Goal: Task Accomplishment & Management: Manage account settings

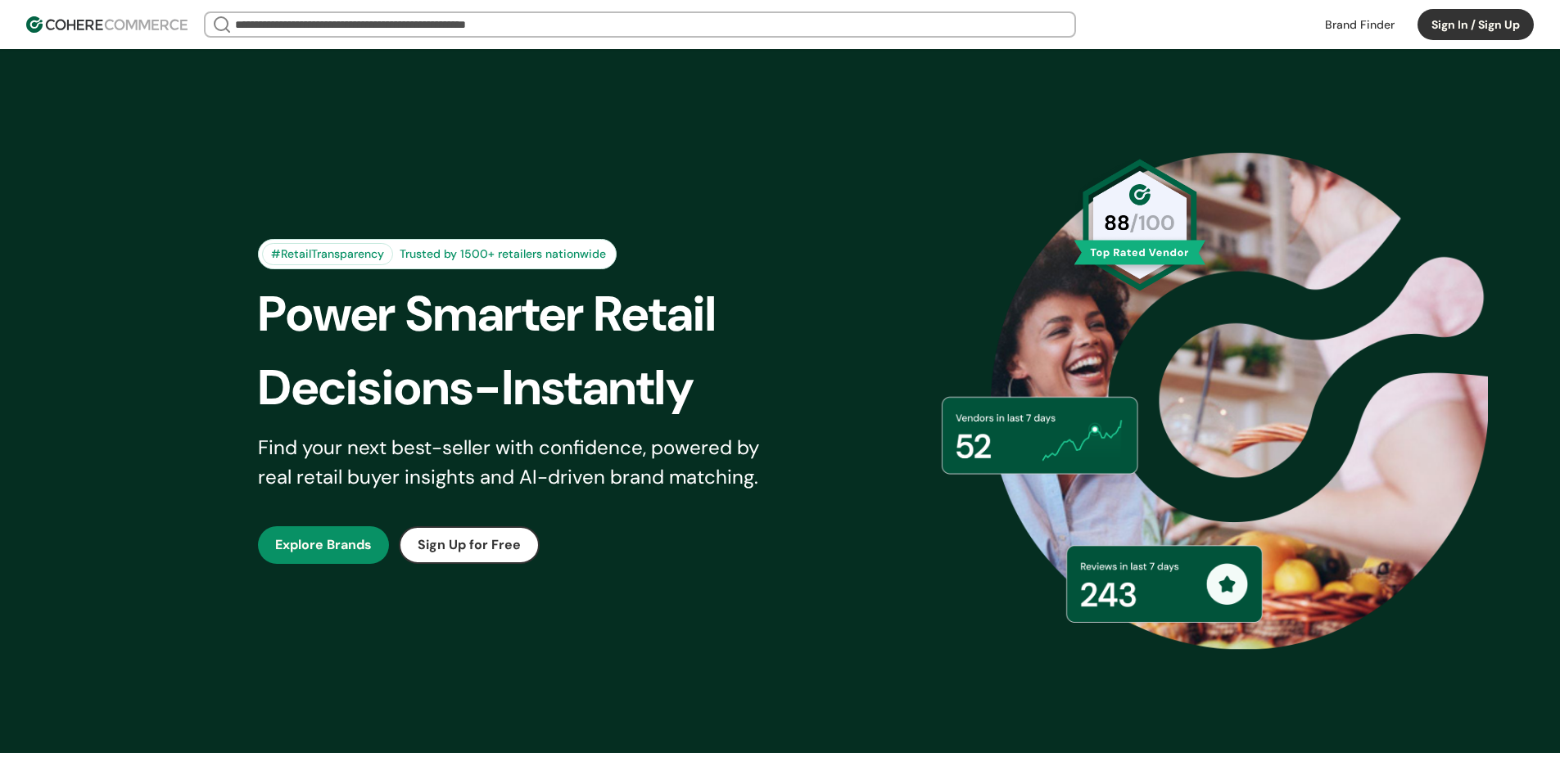
click at [1459, 27] on button "Sign In / Sign Up" at bounding box center [1475, 24] width 116 height 31
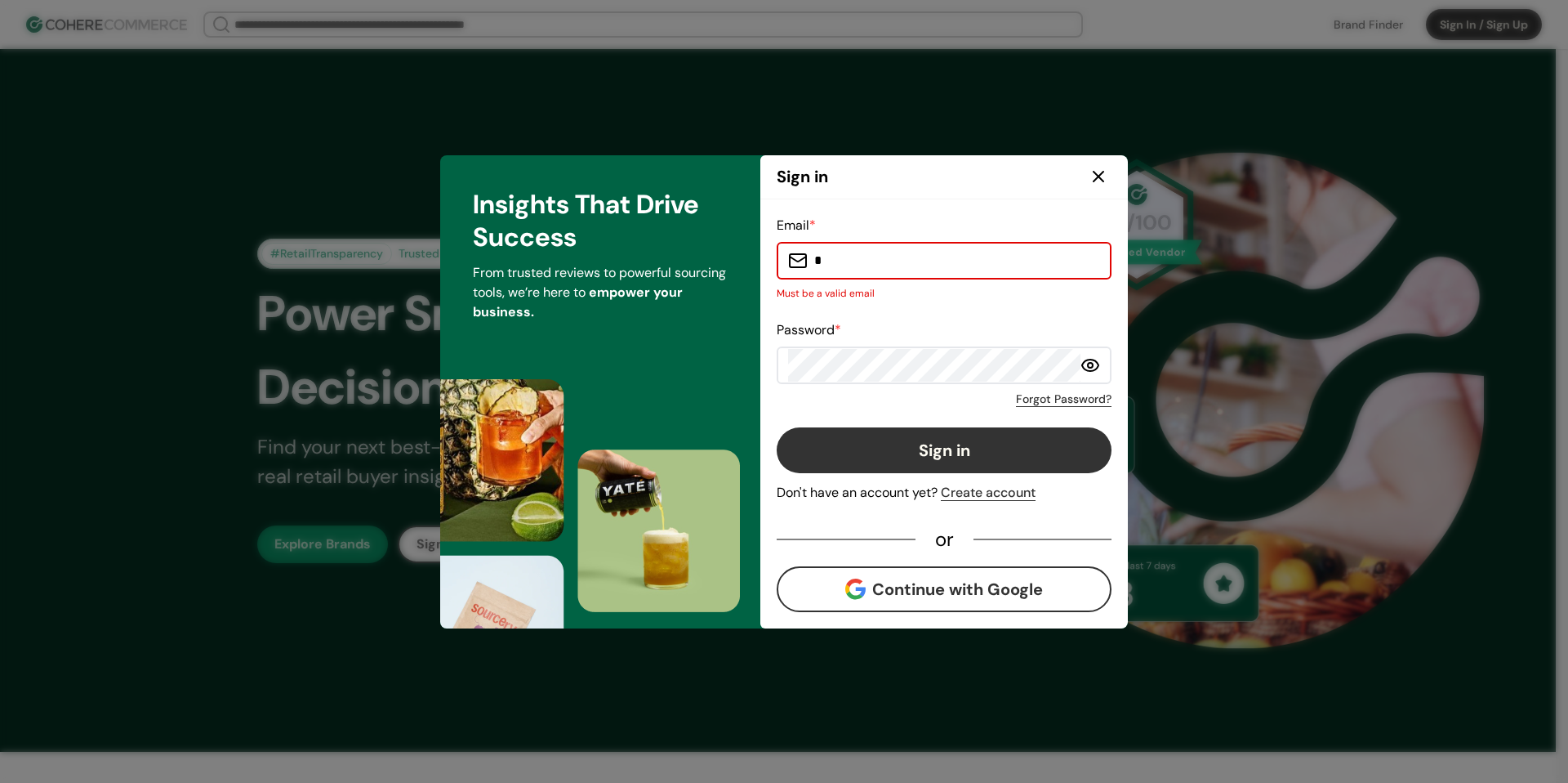
type input "**********"
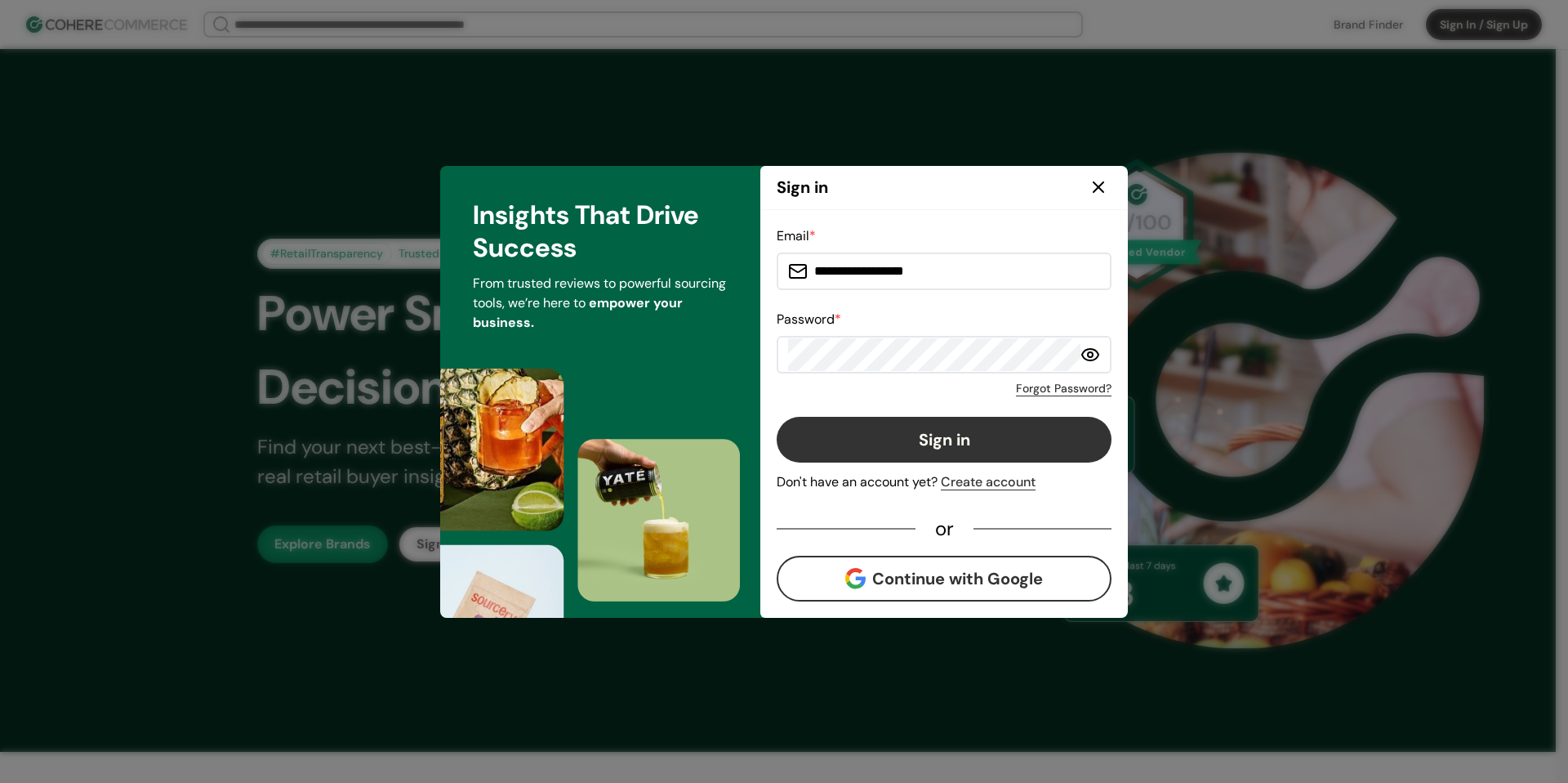
click at [961, 430] on button "Sign in" at bounding box center [944, 440] width 335 height 46
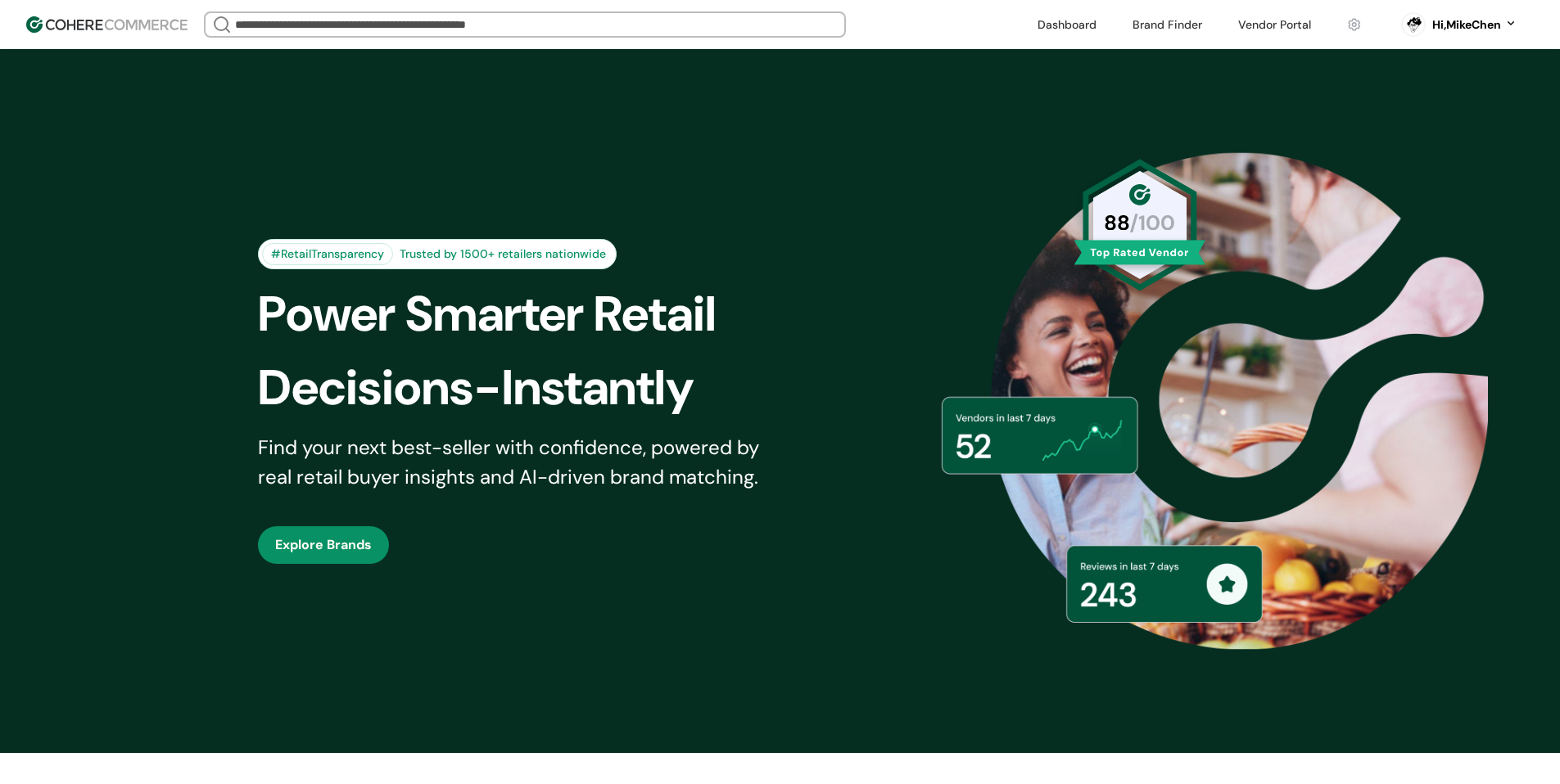
click at [1291, 15] on link at bounding box center [1274, 25] width 92 height 25
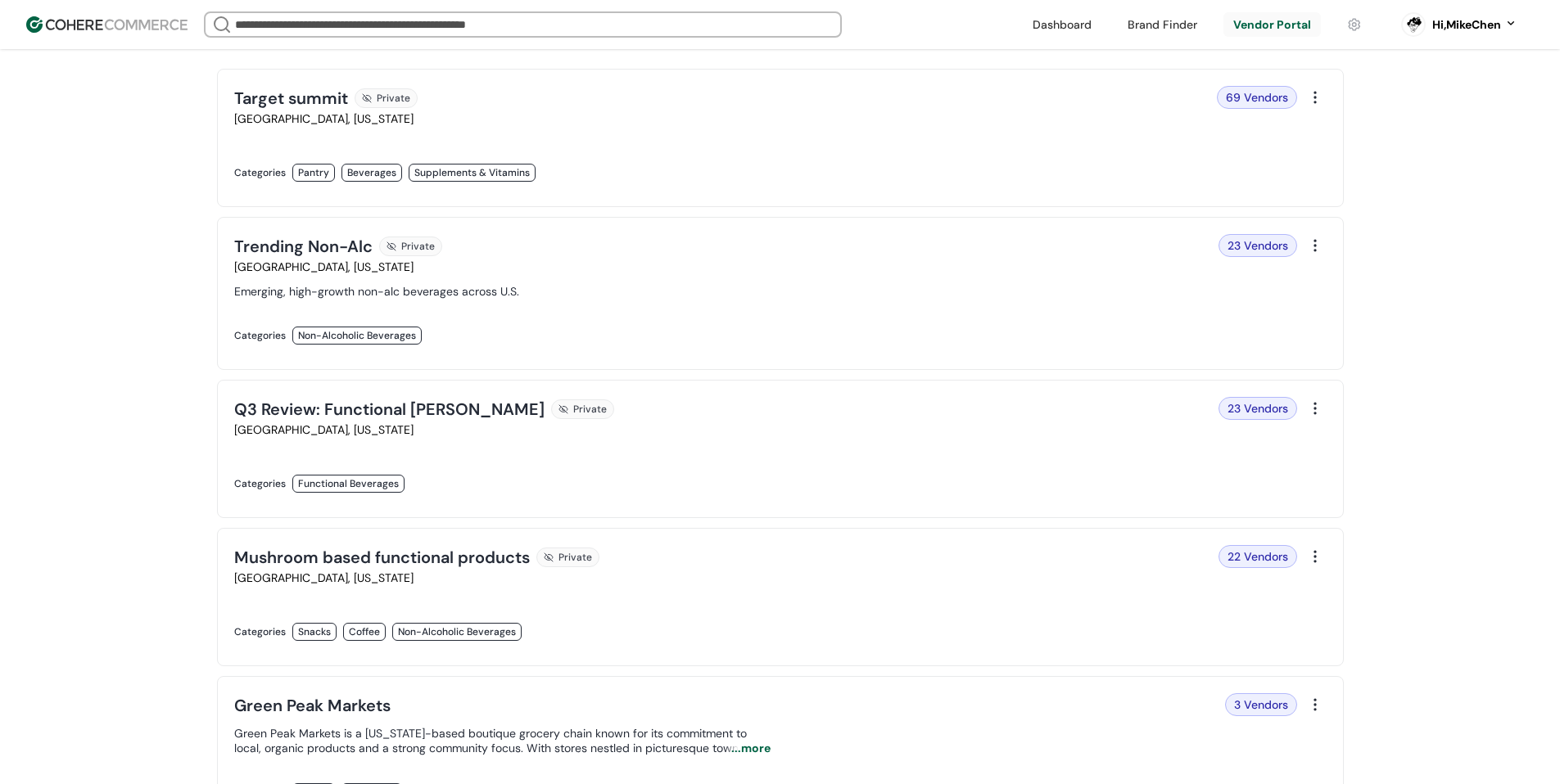
scroll to position [164, 0]
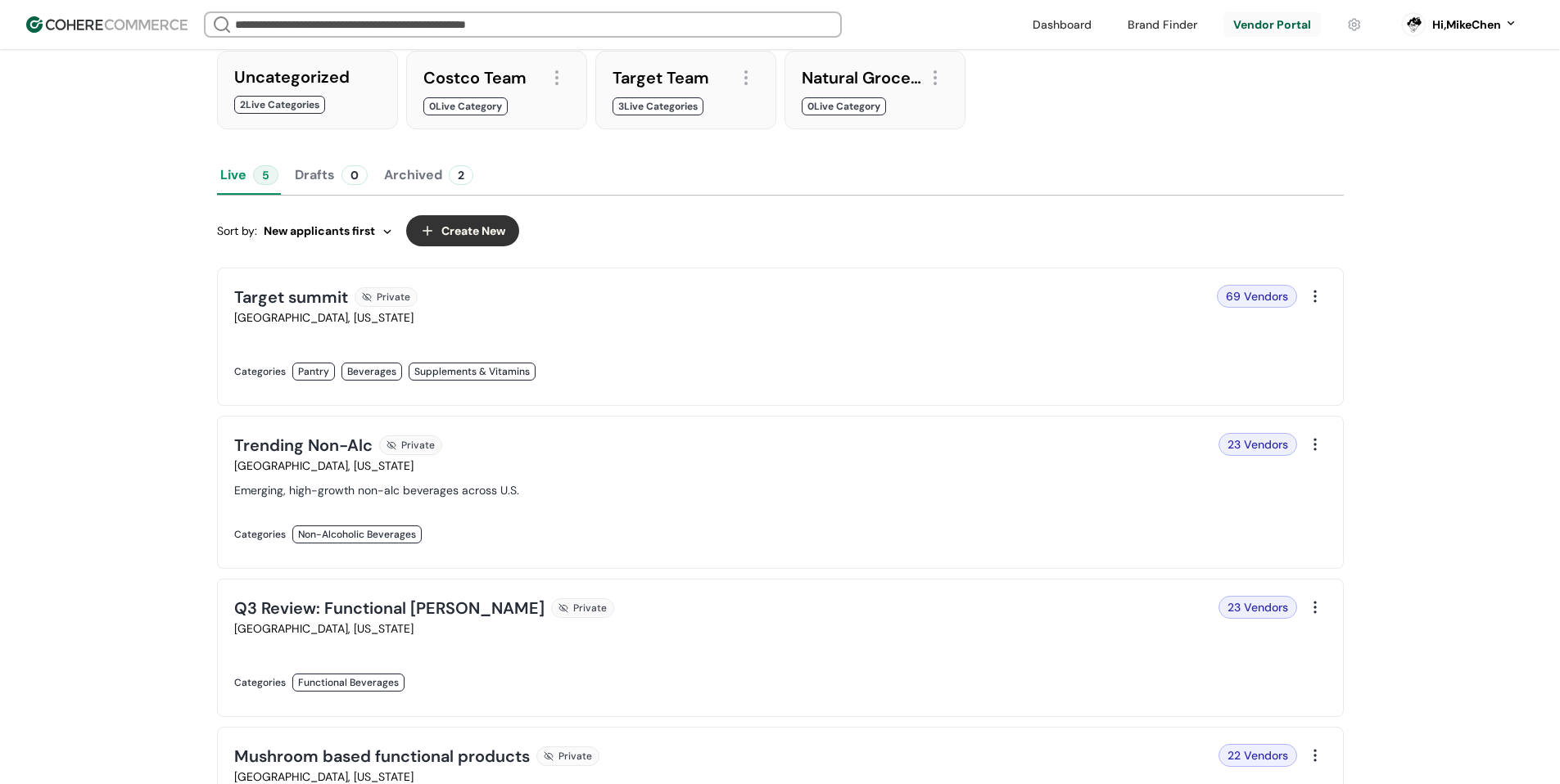
click at [771, 389] on link at bounding box center [501, 389] width 536 height 0
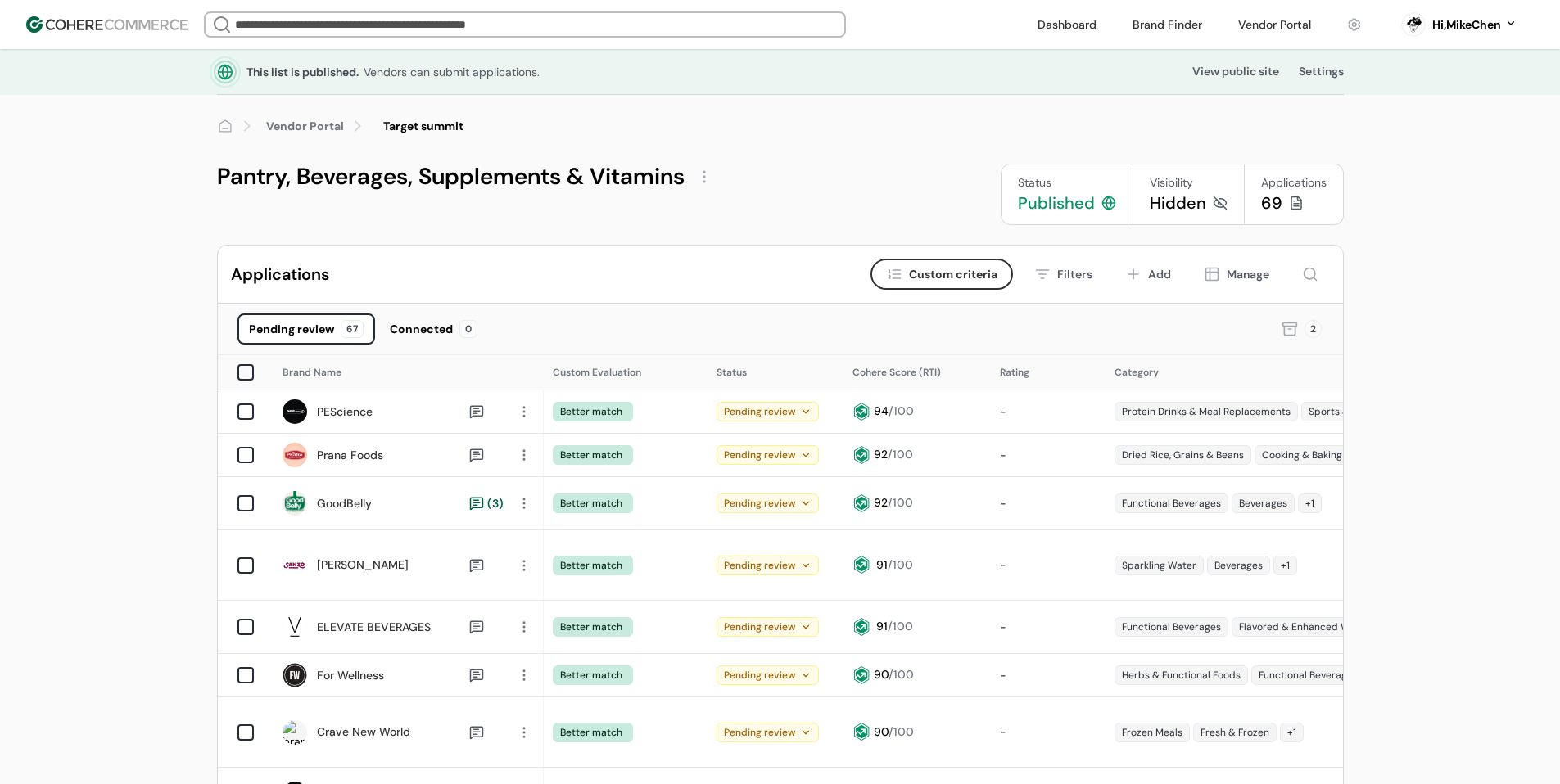
click at [699, 170] on div at bounding box center [703, 176] width 26 height 26
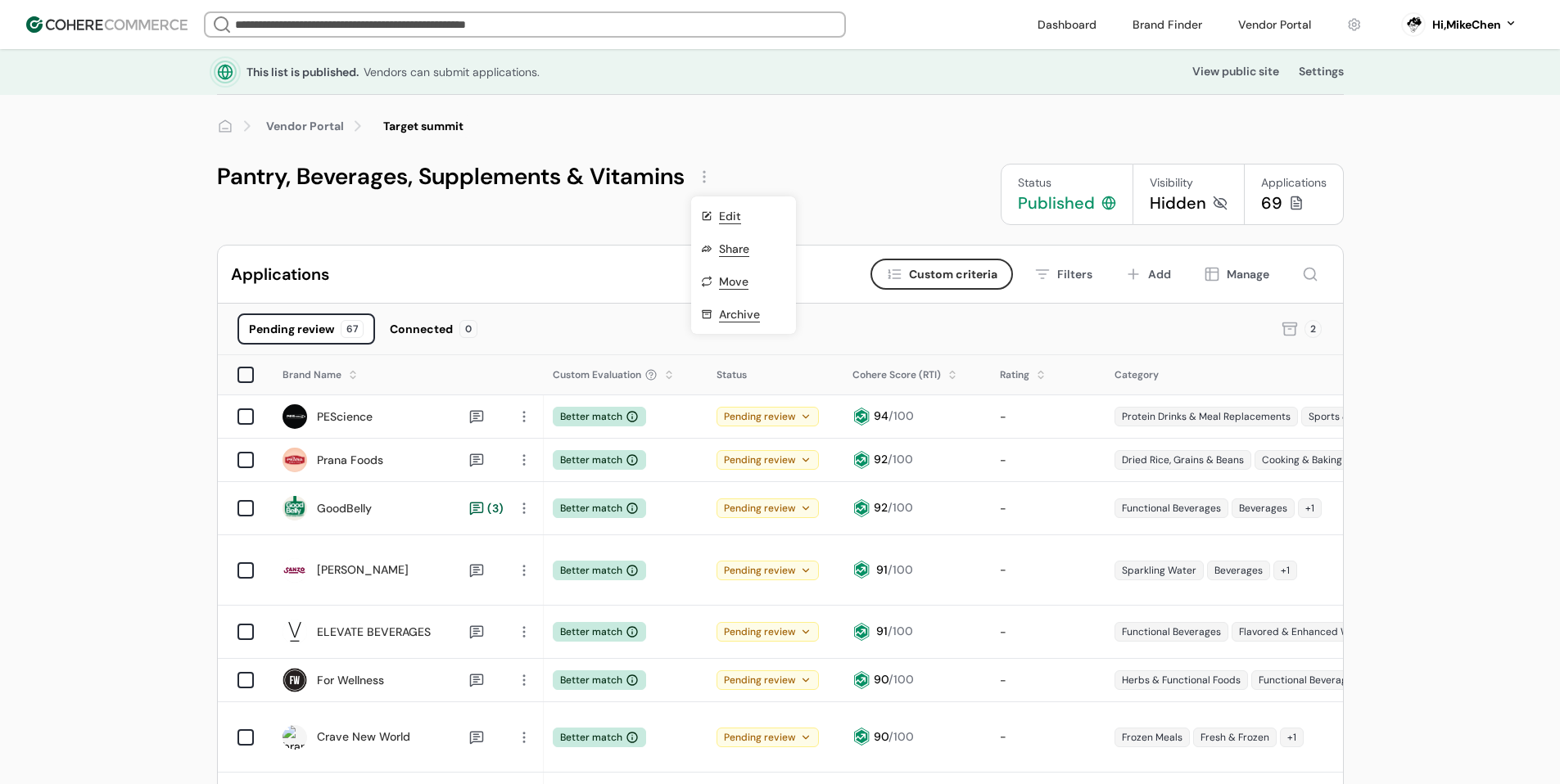
click at [727, 216] on link "Edit" at bounding box center [729, 215] width 22 height 16
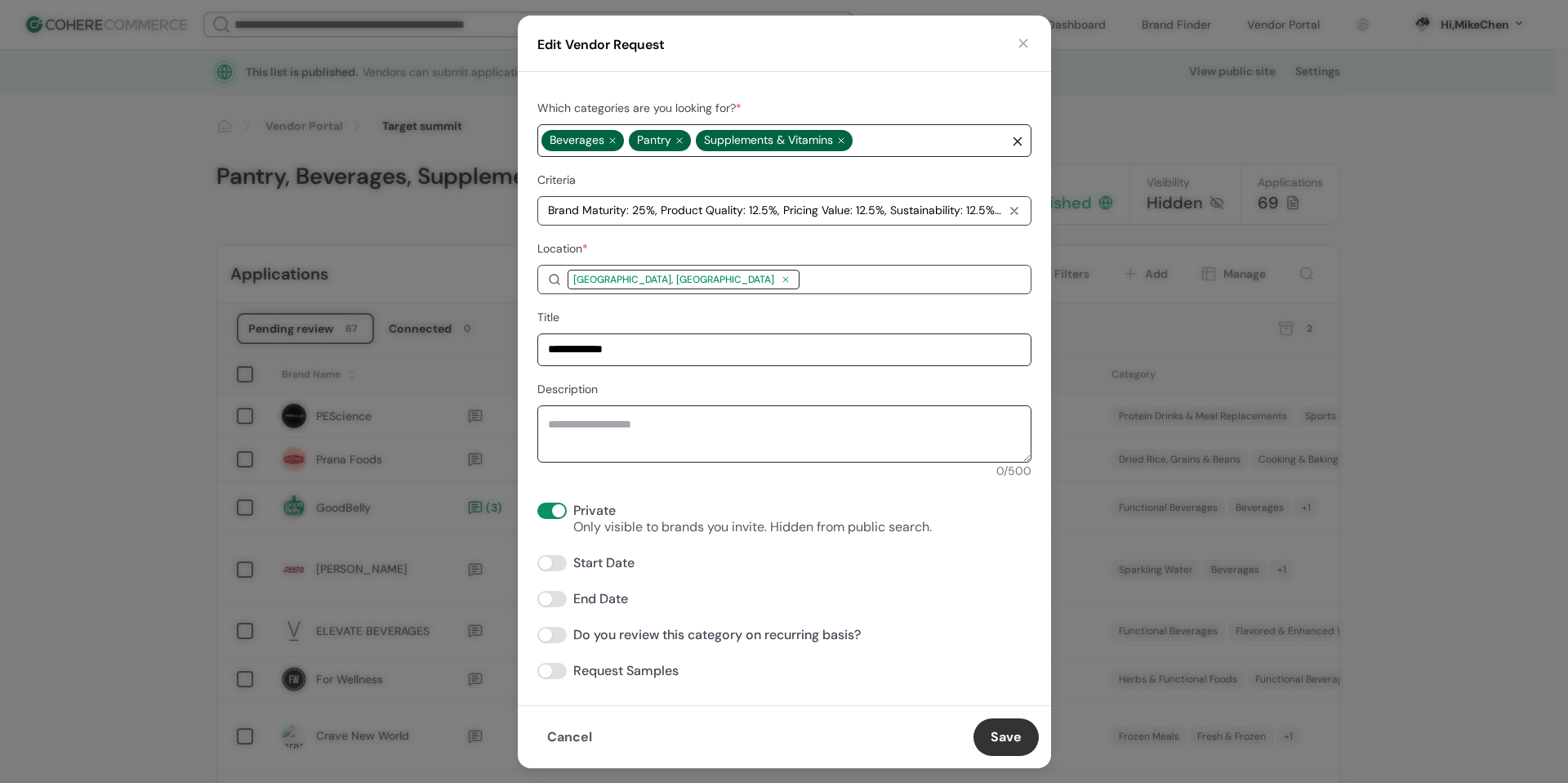
click at [1027, 37] on button "button" at bounding box center [1024, 43] width 16 height 16
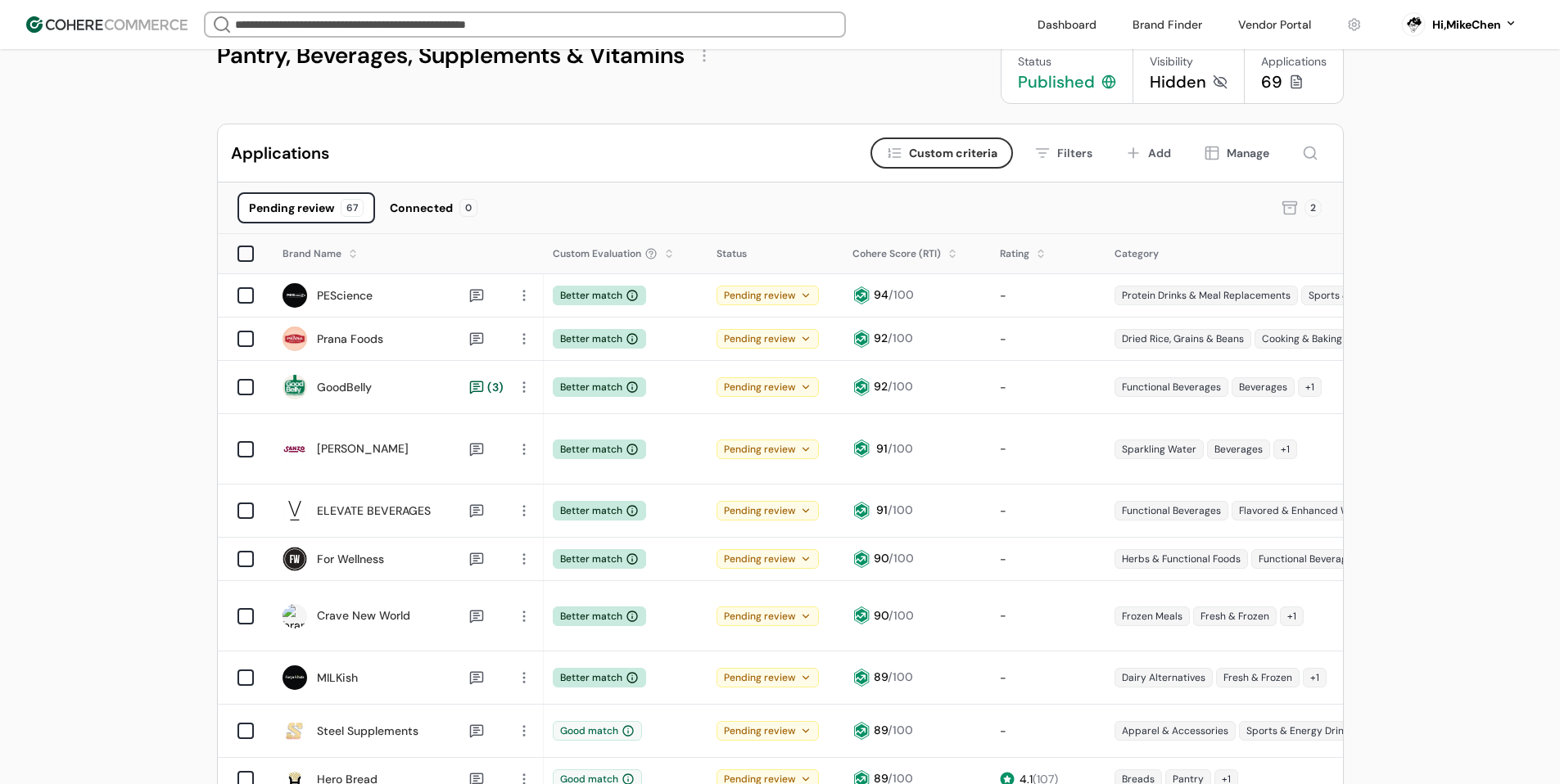
scroll to position [82, 0]
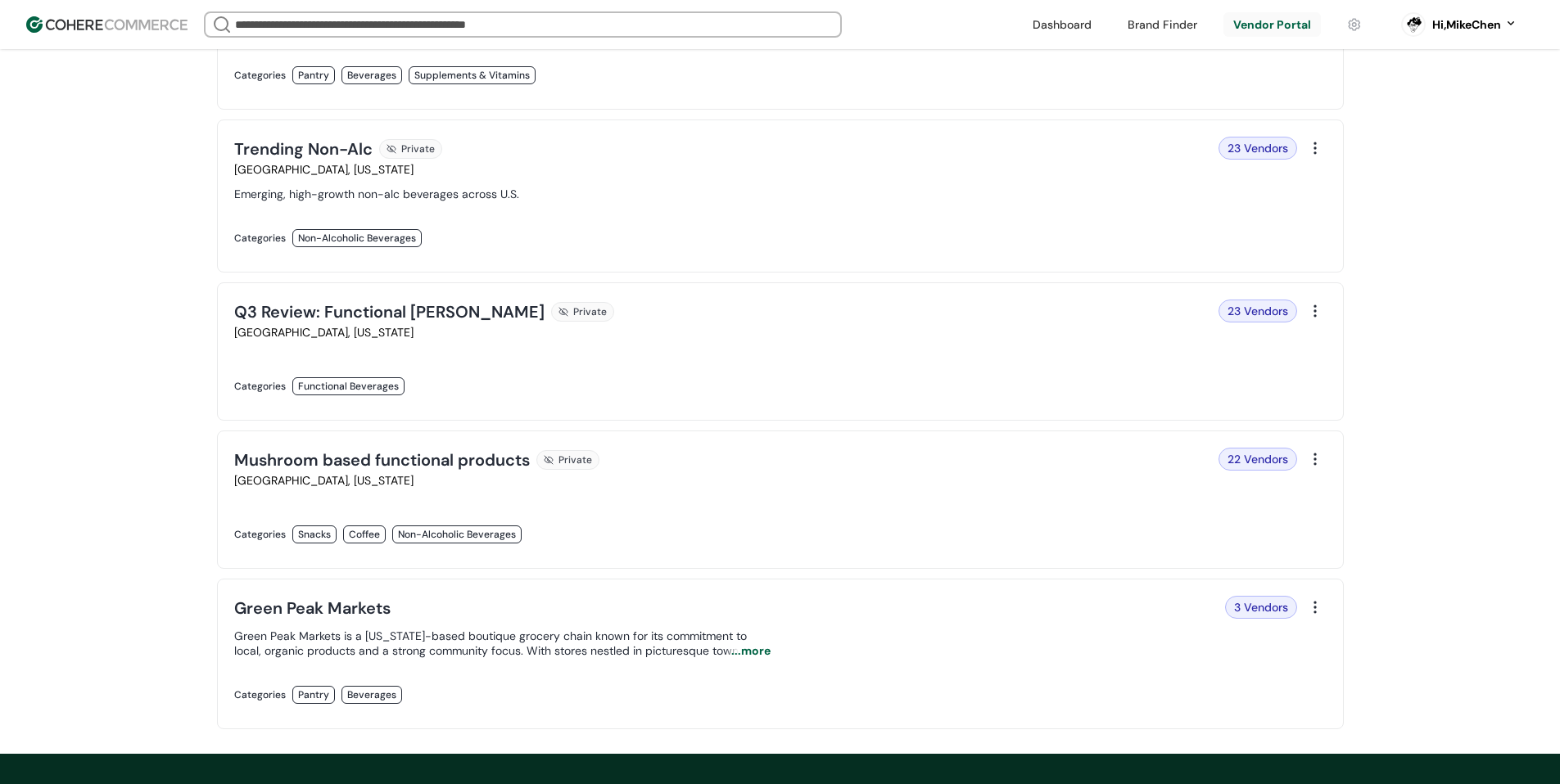
scroll to position [465, 0]
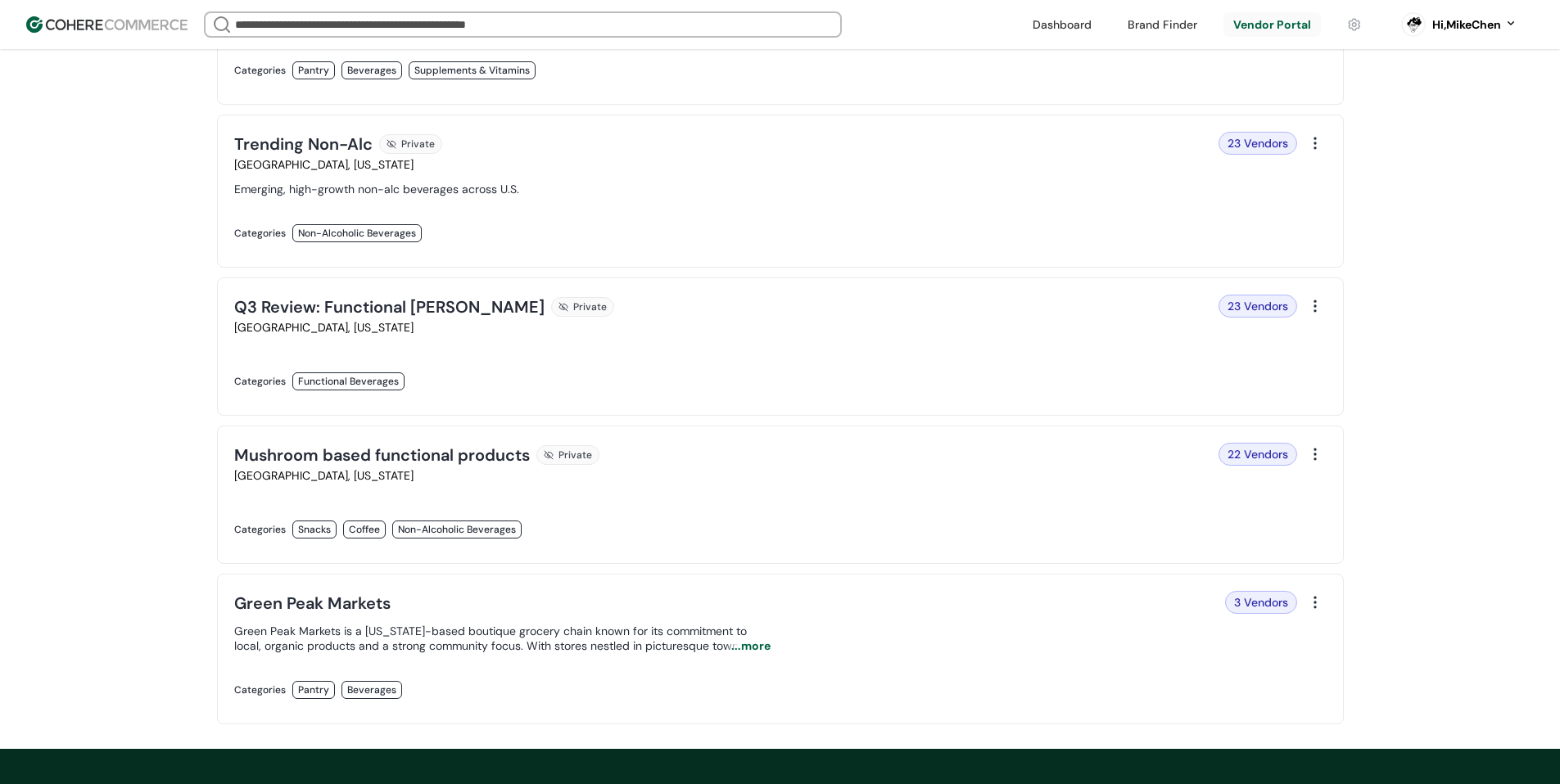
click at [771, 398] on link at bounding box center [501, 398] width 536 height 0
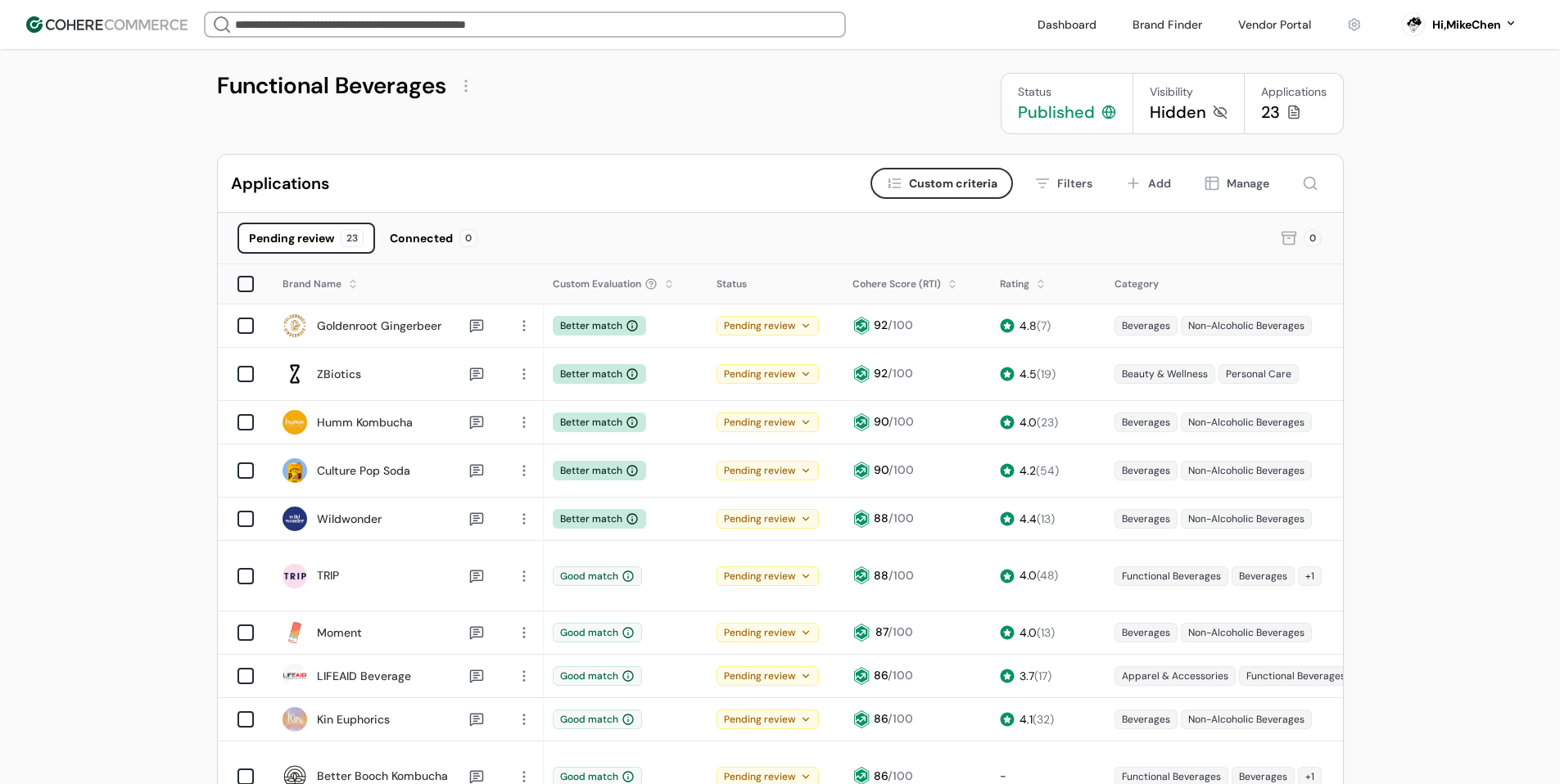
scroll to position [245, 0]
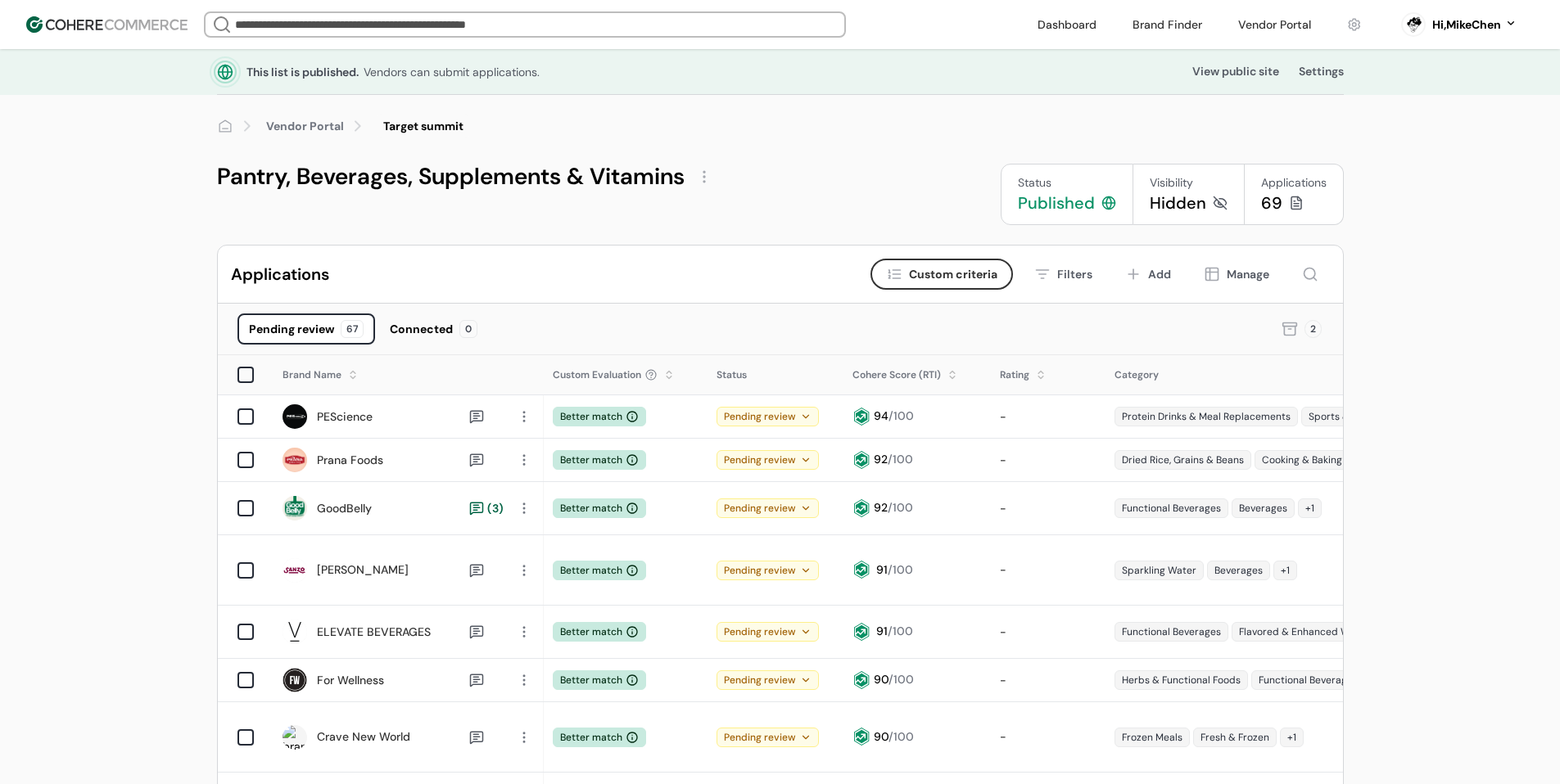
click at [805, 422] on div "Pending review" at bounding box center [767, 417] width 102 height 19
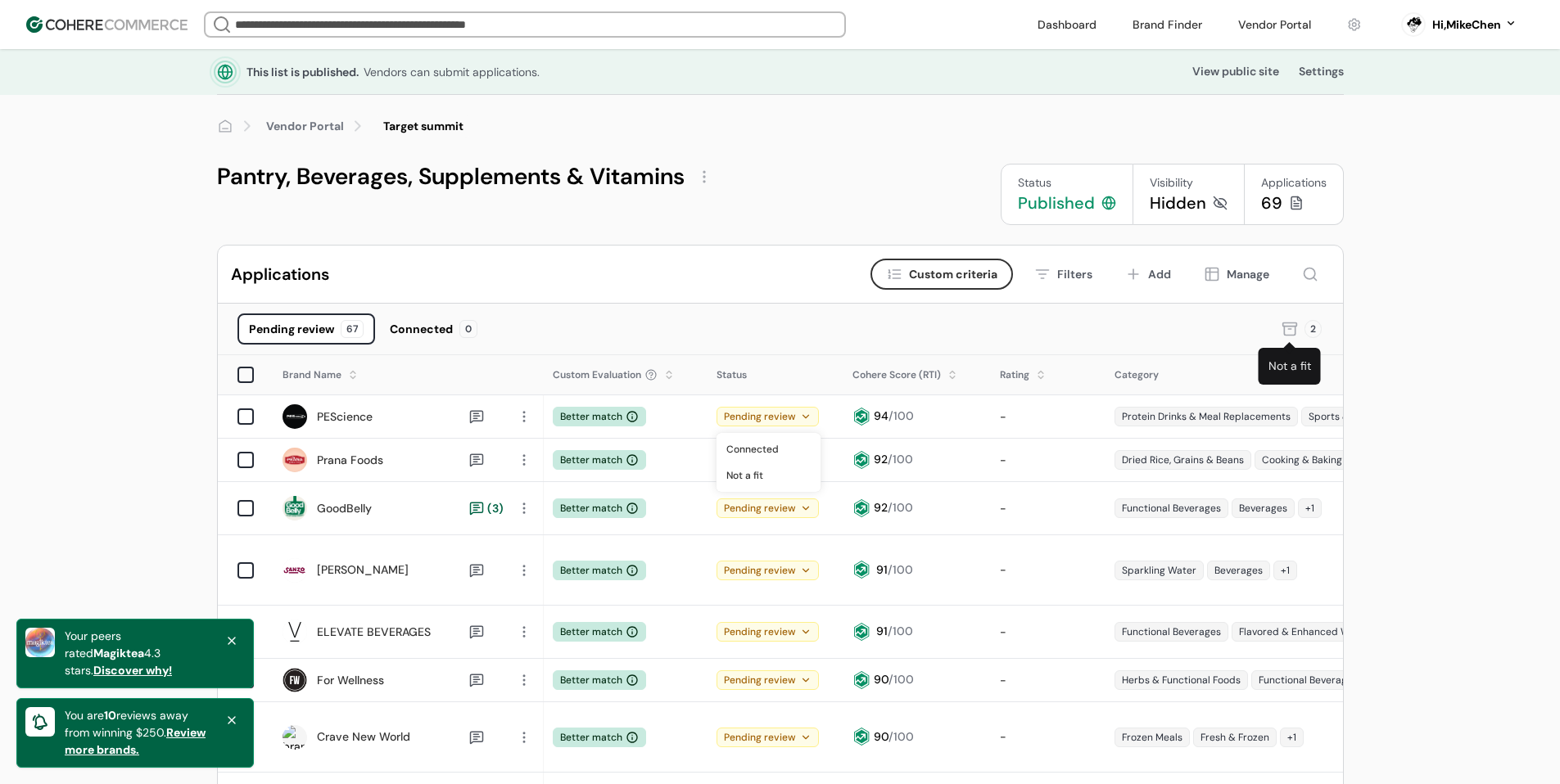
click at [1286, 326] on icon at bounding box center [1289, 329] width 16 height 16
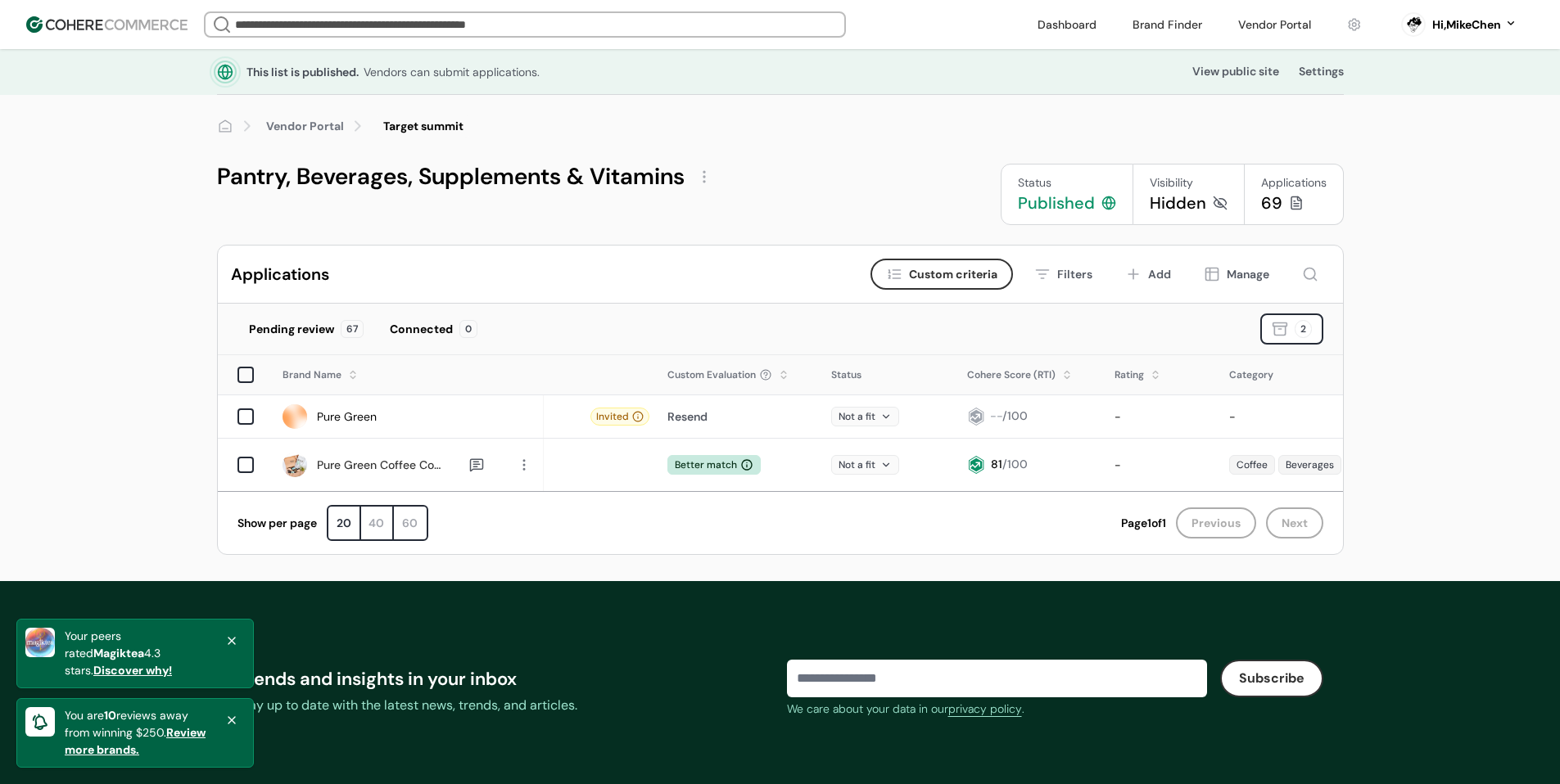
click at [873, 422] on div "Not a fit" at bounding box center [865, 417] width 68 height 19
click at [819, 281] on div "Applications Criteria Custom criteria Filters Add Manage" at bounding box center [780, 274] width 1125 height 58
